Goal: Task Accomplishment & Management: Use online tool/utility

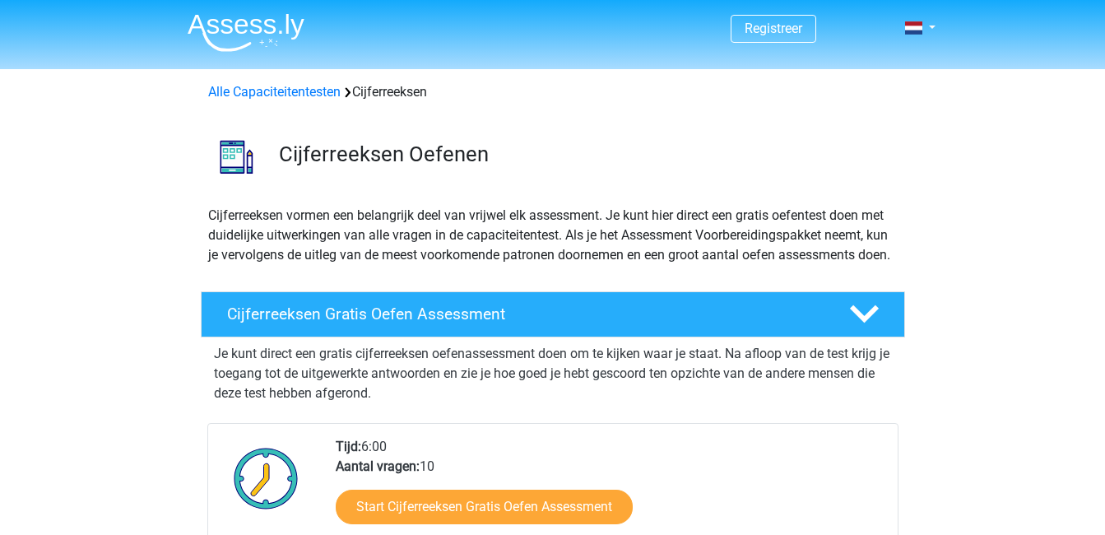
scroll to position [79, 0]
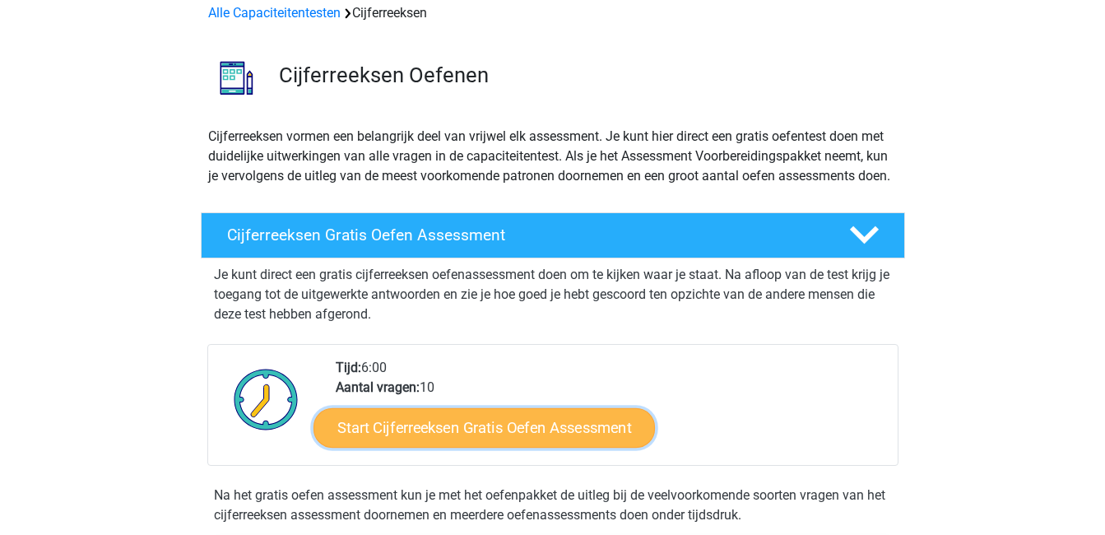
click at [568, 447] on link "Start Cijferreeksen Gratis Oefen Assessment" at bounding box center [483, 426] width 341 height 39
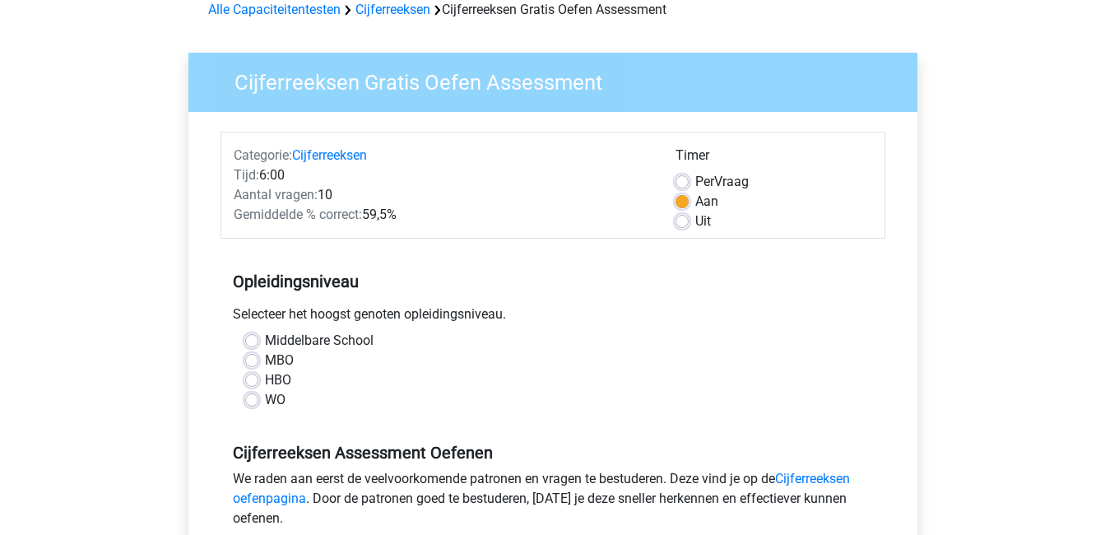
scroll to position [165, 0]
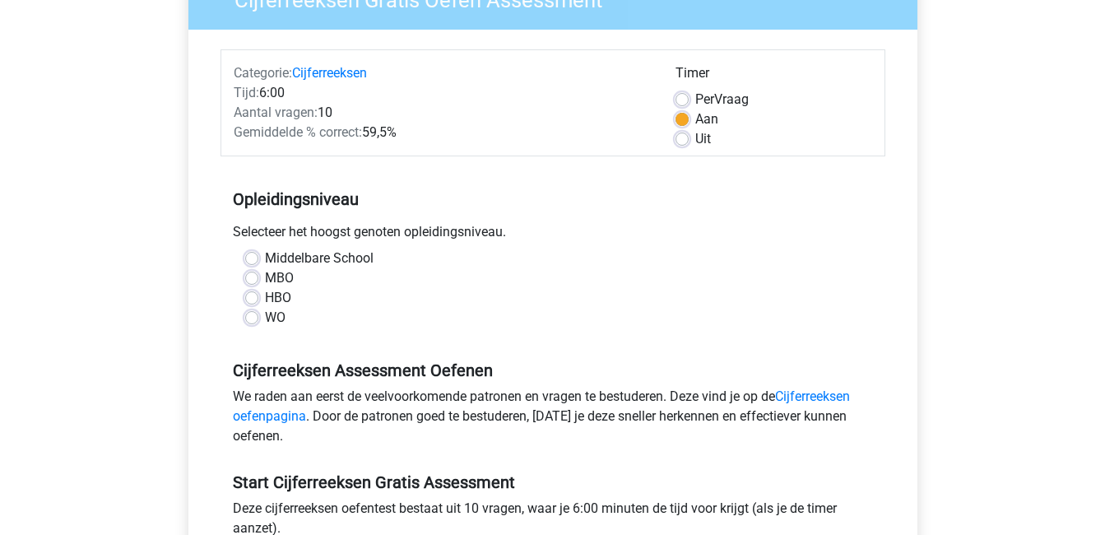
click at [273, 280] on label "MBO" at bounding box center [279, 278] width 29 height 20
click at [258, 280] on input "MBO" at bounding box center [251, 276] width 13 height 16
radio input "true"
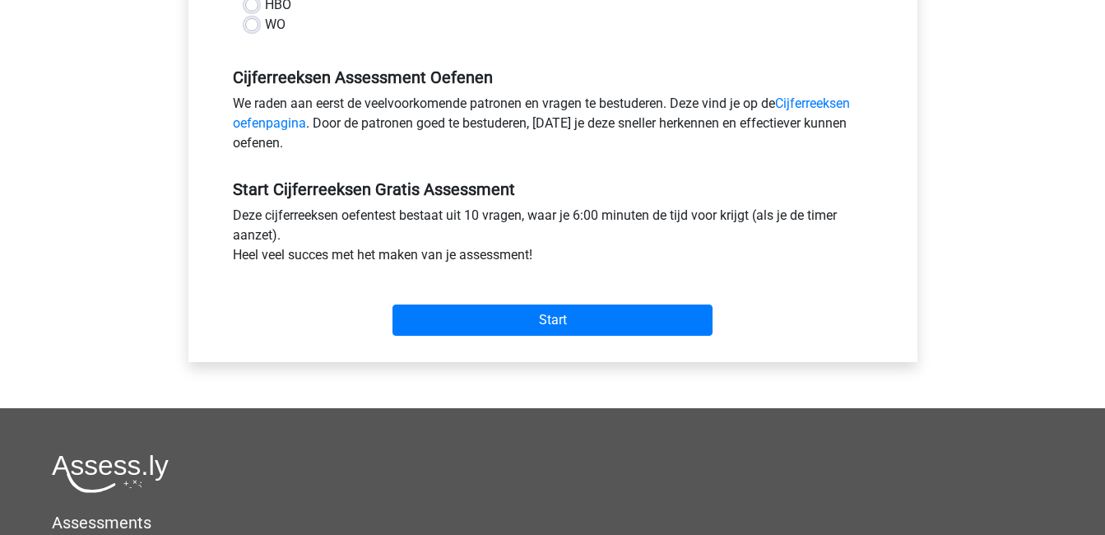
scroll to position [494, 0]
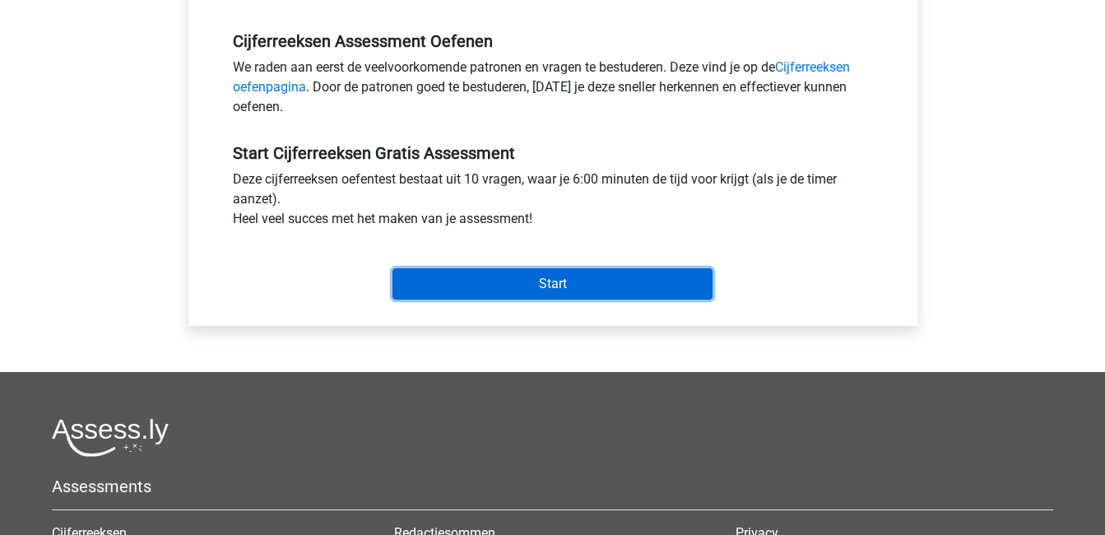
click at [573, 285] on input "Start" at bounding box center [552, 283] width 320 height 31
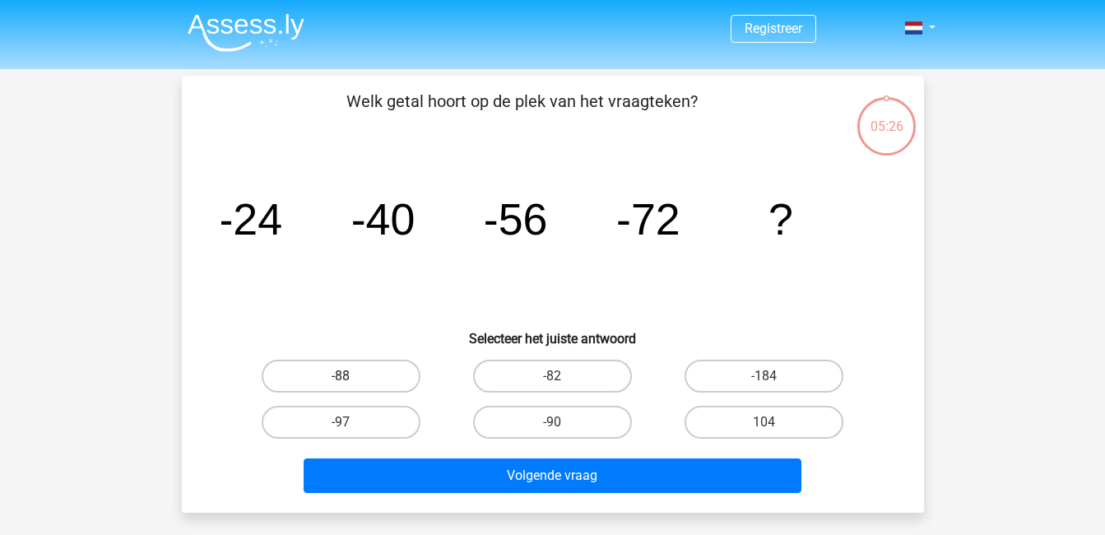
click at [366, 384] on label "-88" at bounding box center [341, 375] width 159 height 33
click at [351, 384] on input "-88" at bounding box center [346, 381] width 11 height 11
radio input "true"
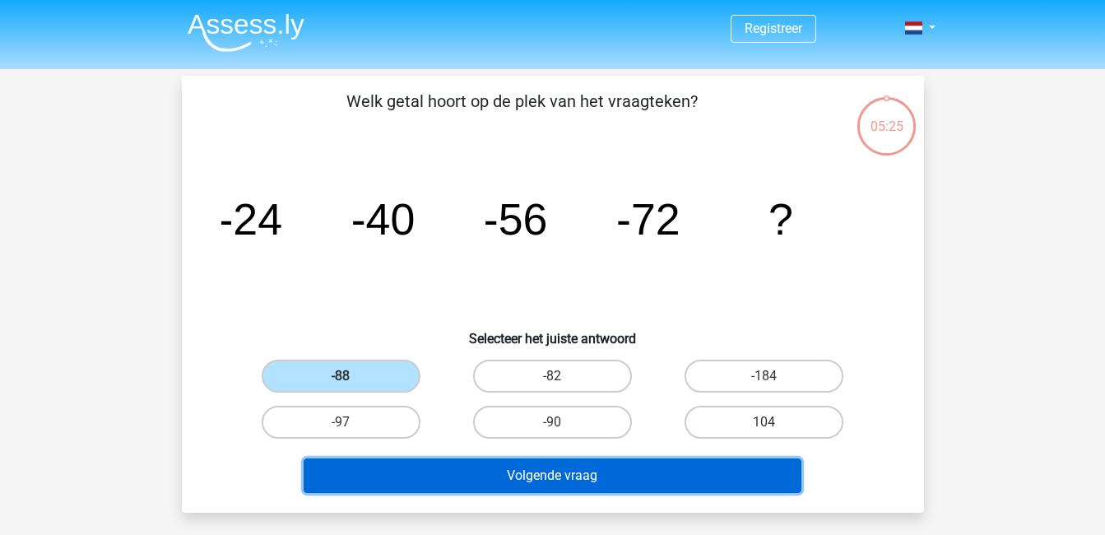
click at [611, 480] on button "Volgende vraag" at bounding box center [553, 475] width 498 height 35
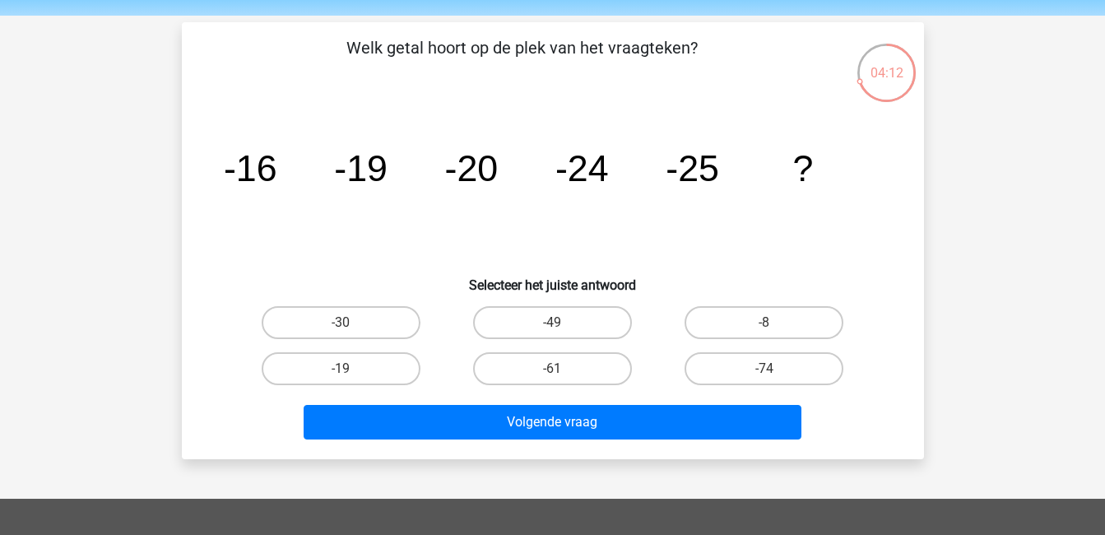
scroll to position [82, 0]
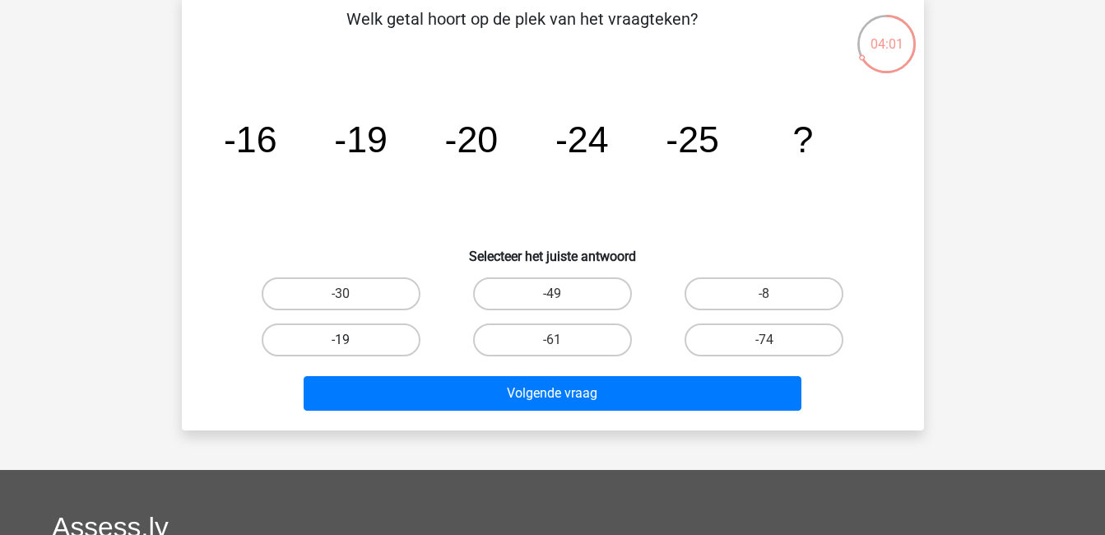
click at [383, 341] on label "-19" at bounding box center [341, 339] width 159 height 33
click at [351, 341] on input "-19" at bounding box center [346, 345] width 11 height 11
radio input "true"
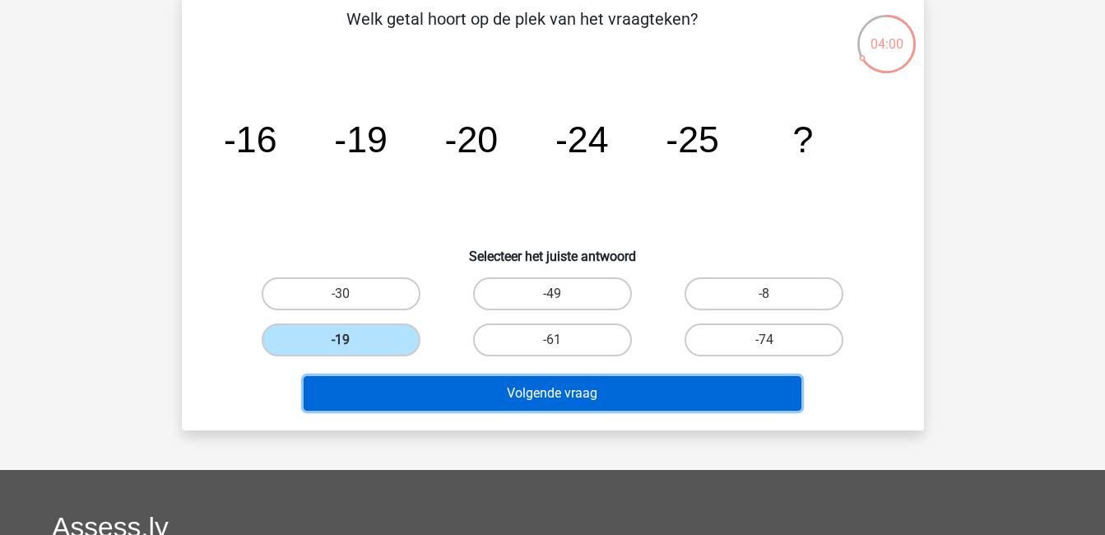
click at [554, 401] on button "Volgende vraag" at bounding box center [553, 393] width 498 height 35
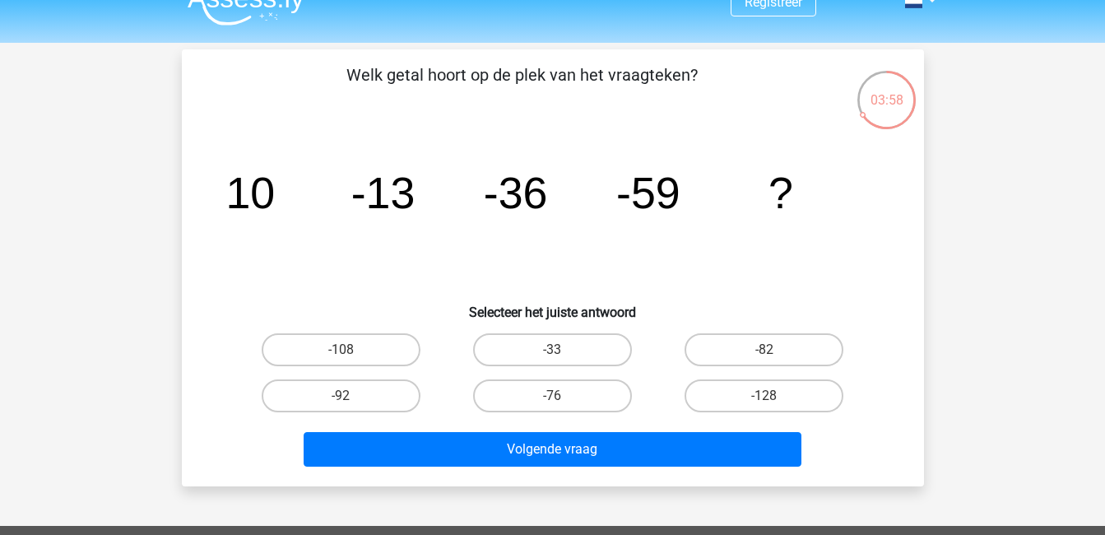
scroll to position [0, 0]
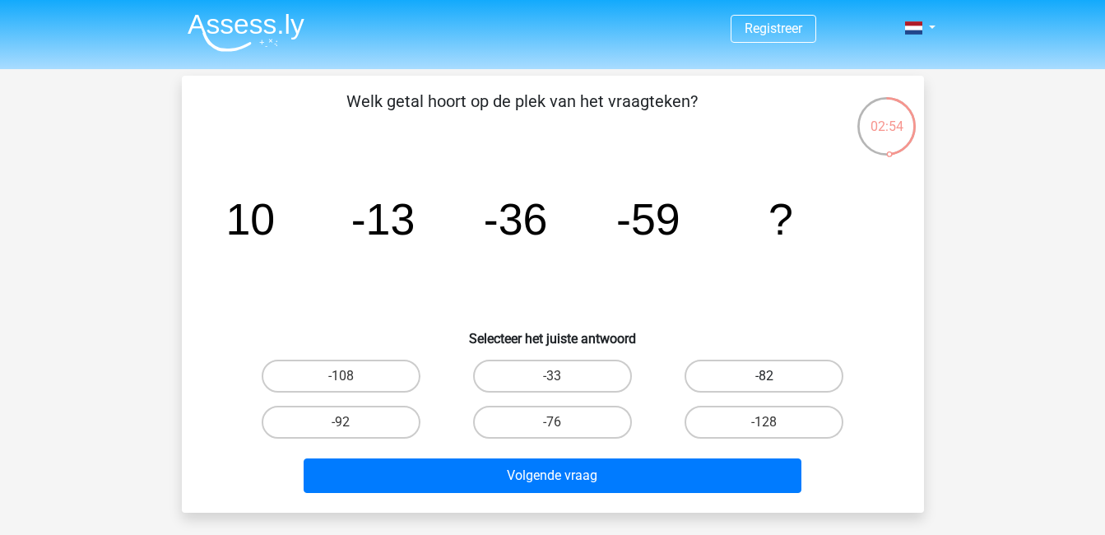
click at [783, 385] on label "-82" at bounding box center [763, 375] width 159 height 33
click at [775, 385] on input "-82" at bounding box center [769, 381] width 11 height 11
radio input "true"
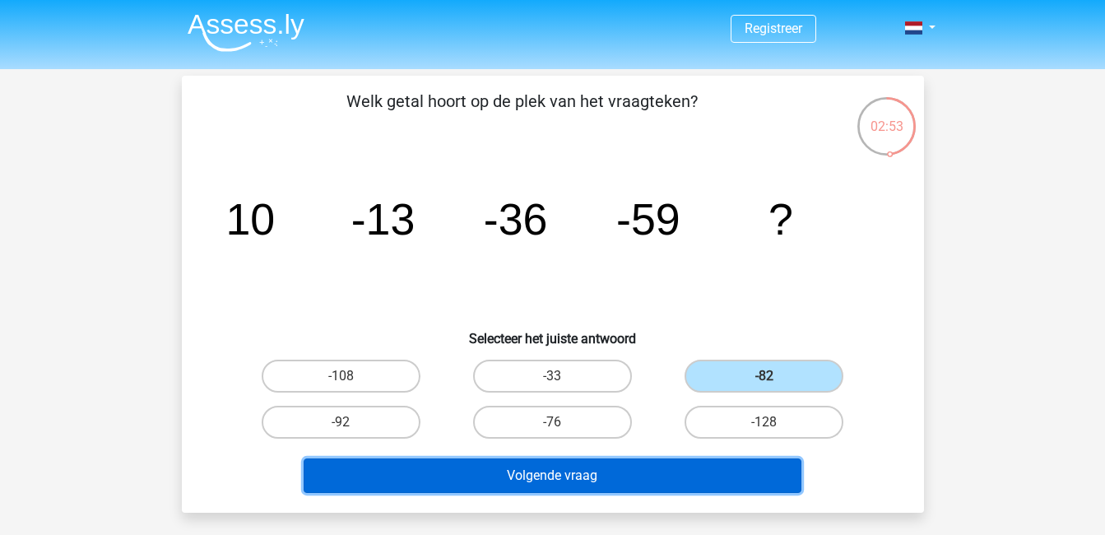
click at [704, 466] on button "Volgende vraag" at bounding box center [553, 475] width 498 height 35
